Goal: Transaction & Acquisition: Register for event/course

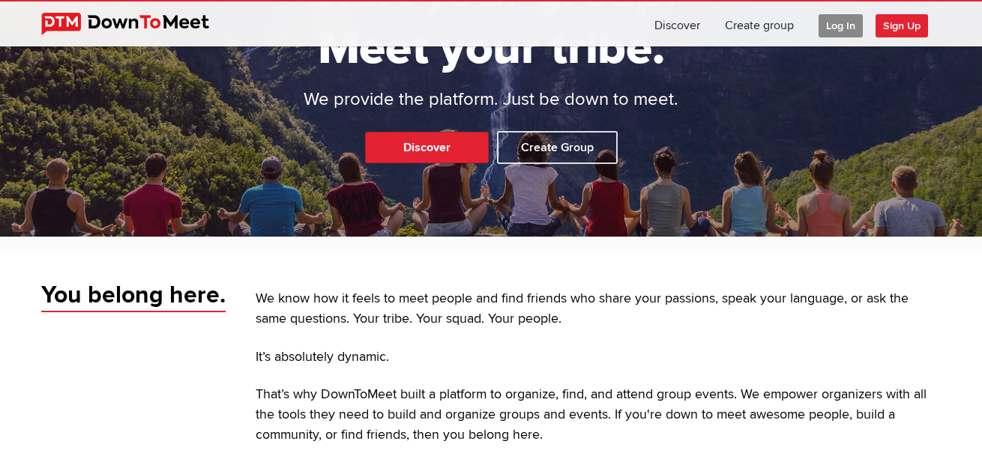
scroll to position [75, 0]
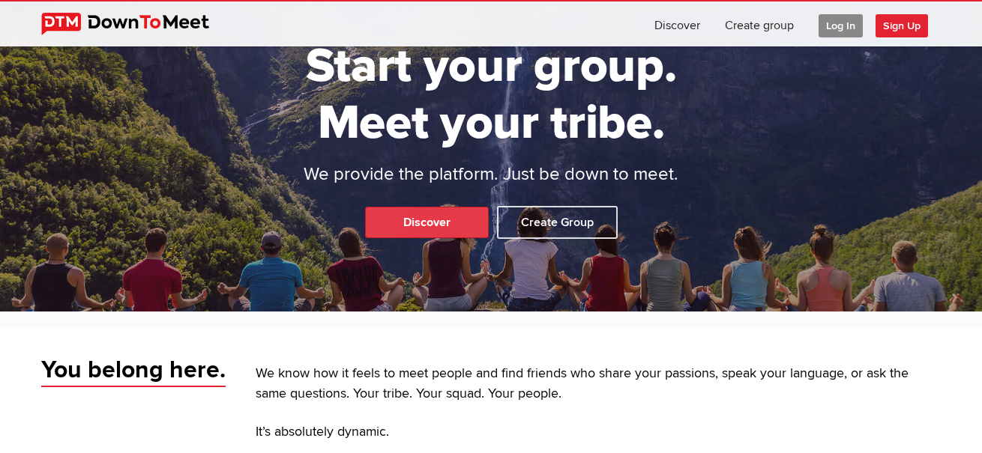
click at [437, 216] on link "Discover" at bounding box center [427, 222] width 124 height 31
select select "null"
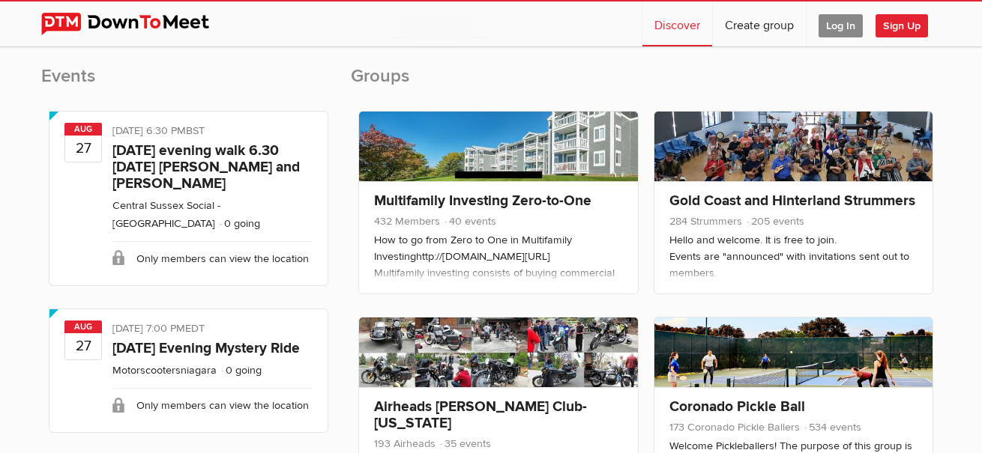
scroll to position [150, 0]
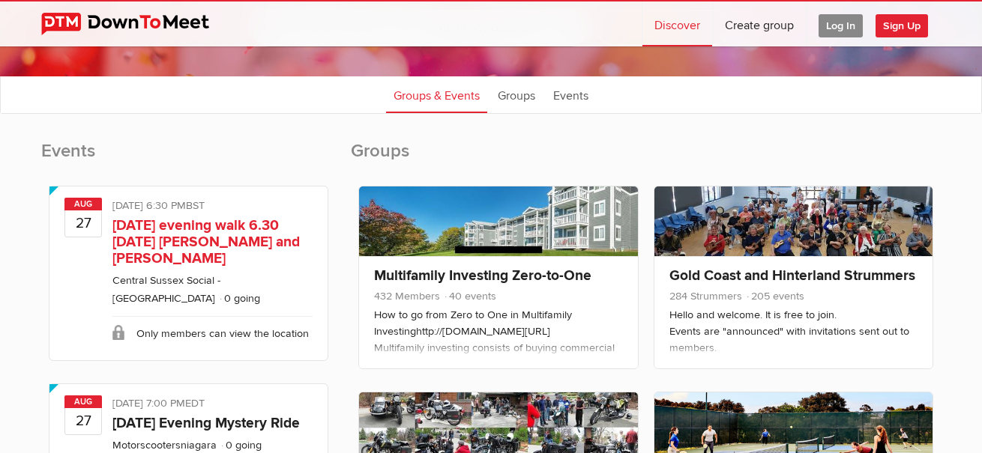
click at [241, 229] on link "[DATE] evening walk 6.30 [DATE] [PERSON_NAME] and [PERSON_NAME]" at bounding box center [205, 242] width 187 height 51
